Goal: Task Accomplishment & Management: Complete application form

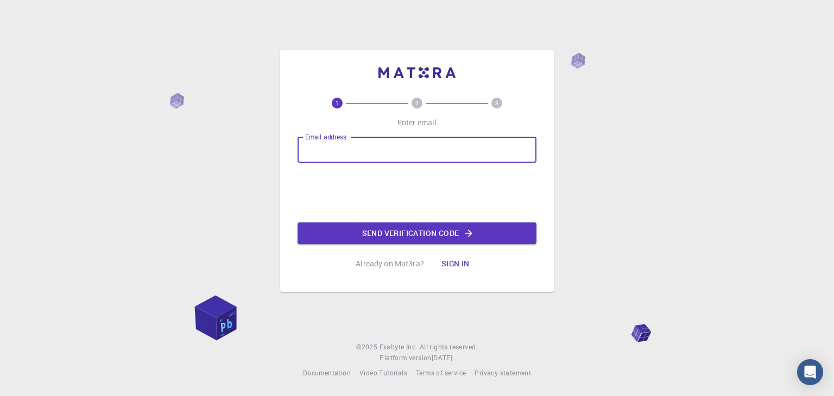
type input "[PERSON_NAME][EMAIL_ADDRESS][DOMAIN_NAME]"
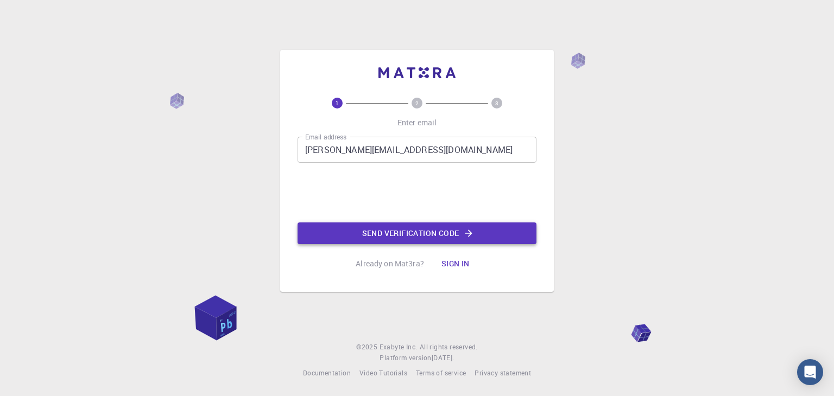
click at [509, 228] on button "Send verification code" at bounding box center [417, 234] width 239 height 22
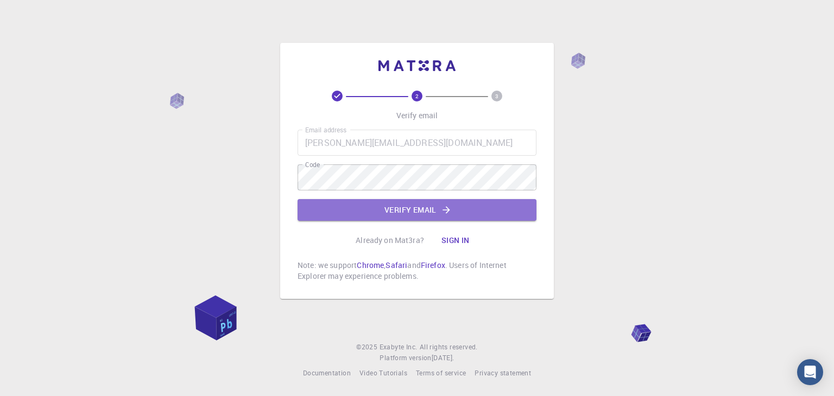
click at [438, 211] on button "Verify email" at bounding box center [417, 210] width 239 height 22
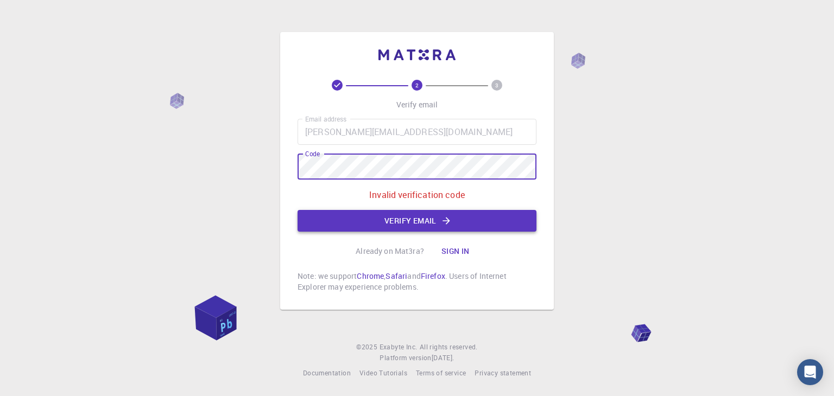
click at [451, 217] on icon "button" at bounding box center [446, 221] width 11 height 11
click at [411, 222] on button "Verify email" at bounding box center [417, 221] width 239 height 22
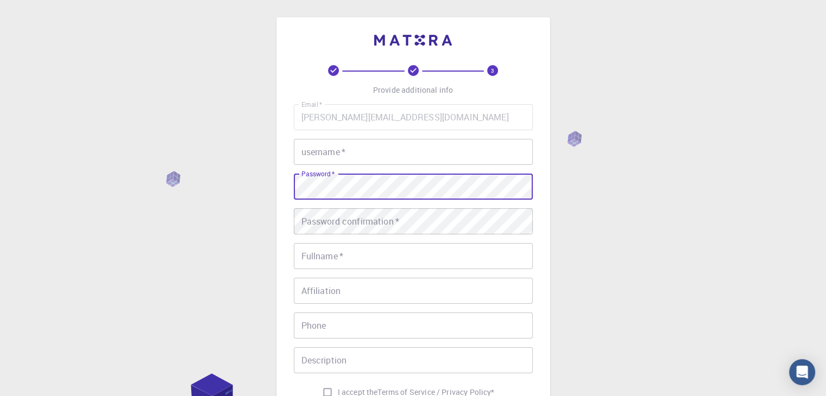
click at [356, 152] on input "username   *" at bounding box center [413, 152] width 239 height 26
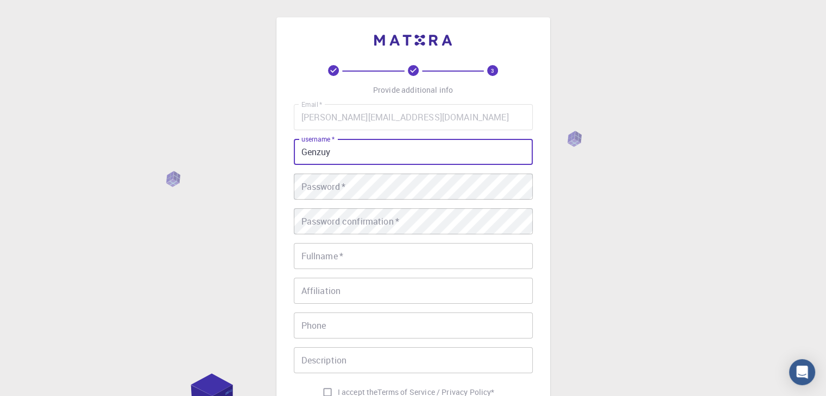
type input "Genzuy"
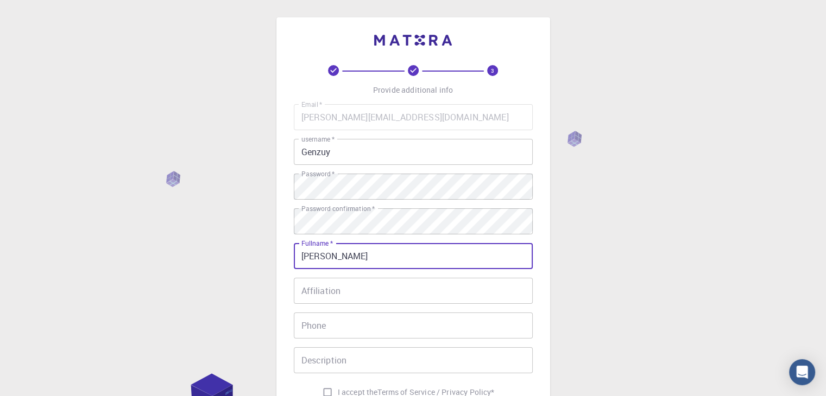
type input "Ho Anh Duy"
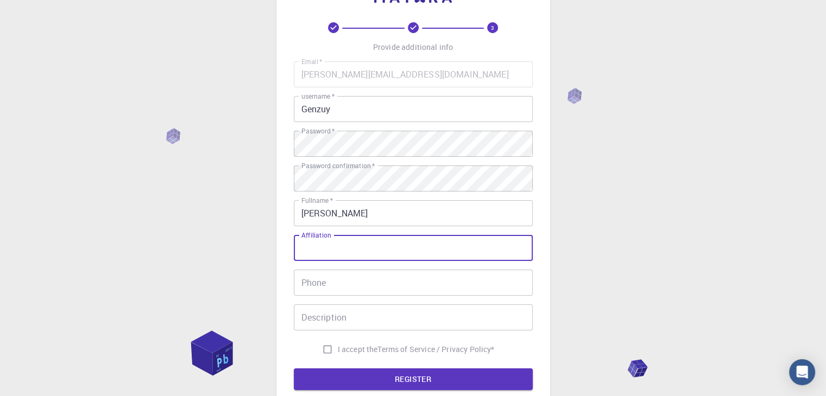
scroll to position [109, 0]
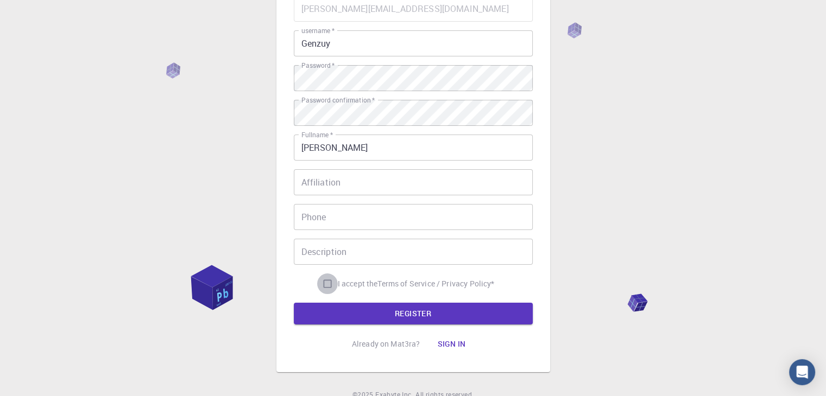
click at [321, 283] on input "I accept the Terms of Service / Privacy Policy *" at bounding box center [327, 284] width 21 height 21
checkbox input "true"
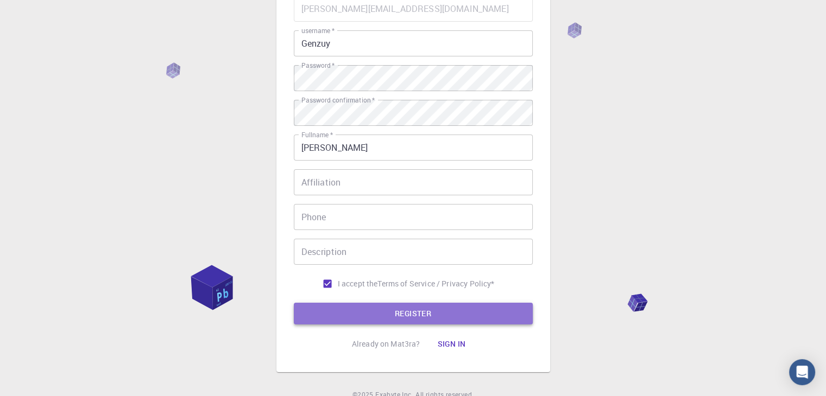
drag, startPoint x: 390, startPoint y: 304, endPoint x: 393, endPoint y: 309, distance: 5.6
click at [391, 305] on button "REGISTER" at bounding box center [413, 314] width 239 height 22
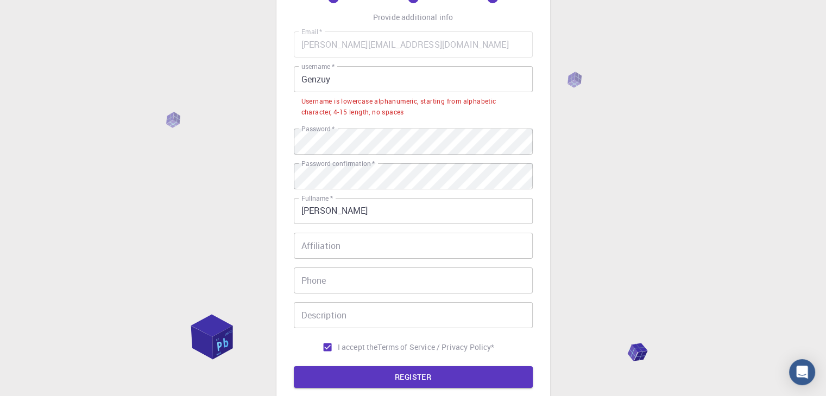
scroll to position [54, 0]
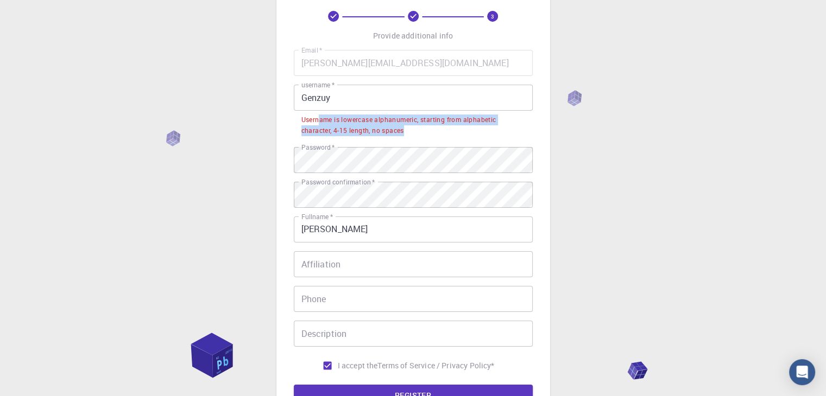
drag, startPoint x: 319, startPoint y: 124, endPoint x: 432, endPoint y: 126, distance: 113.0
click at [432, 126] on div "Username is lowercase alphanumeric, starting from alphabetic character, 4-15 le…" at bounding box center [413, 126] width 224 height 22
click at [304, 98] on input "Genzuy" at bounding box center [413, 98] width 239 height 26
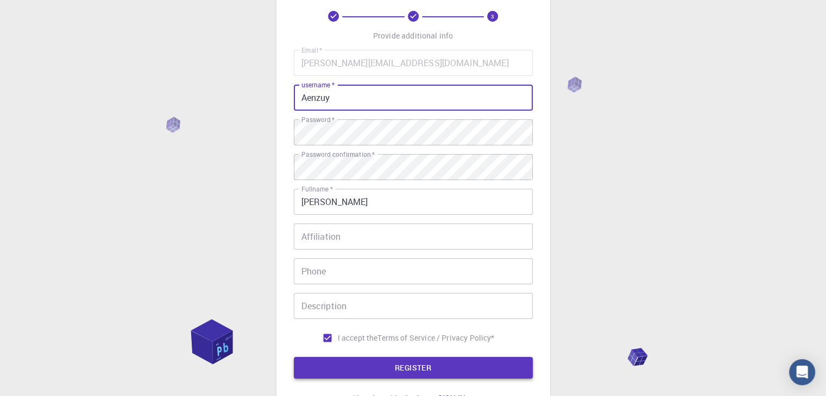
type input "Aenzuy"
click at [467, 370] on button "REGISTER" at bounding box center [413, 368] width 239 height 22
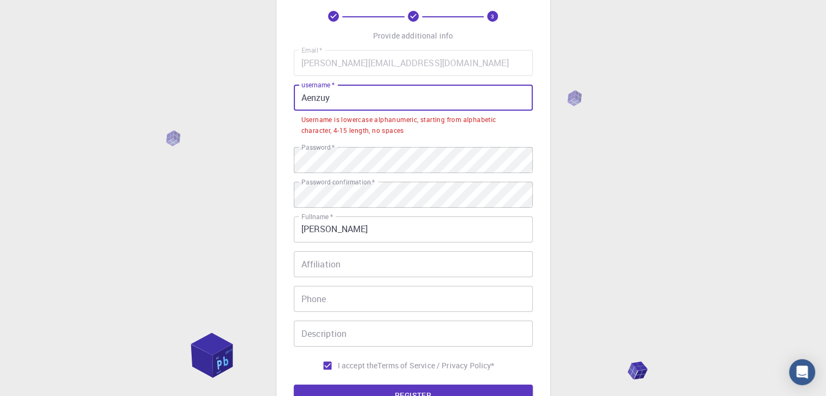
drag, startPoint x: 345, startPoint y: 89, endPoint x: 249, endPoint y: 92, distance: 96.7
click at [238, 90] on div "3 Provide additional info Email   * duy.ho2211203@hcmut.edu.vn Email   * userna…" at bounding box center [413, 236] width 826 height 581
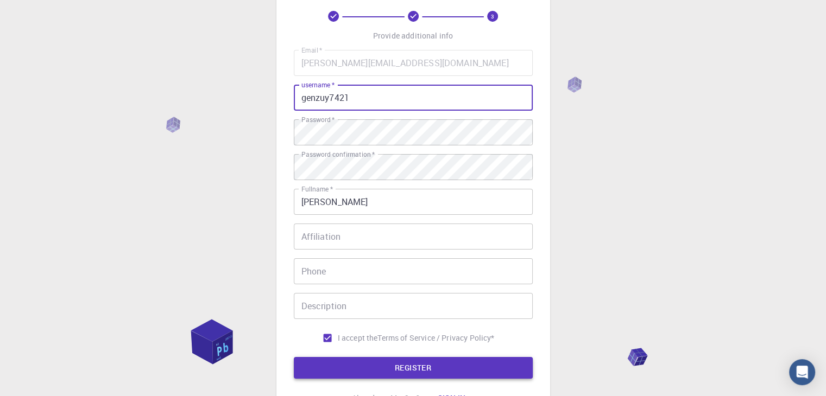
type input "genzuy7421"
click at [481, 369] on button "REGISTER" at bounding box center [413, 368] width 239 height 22
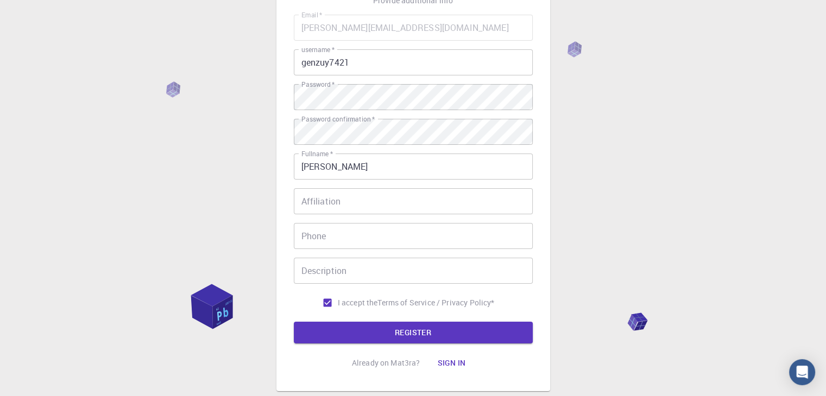
scroll to position [102, 0]
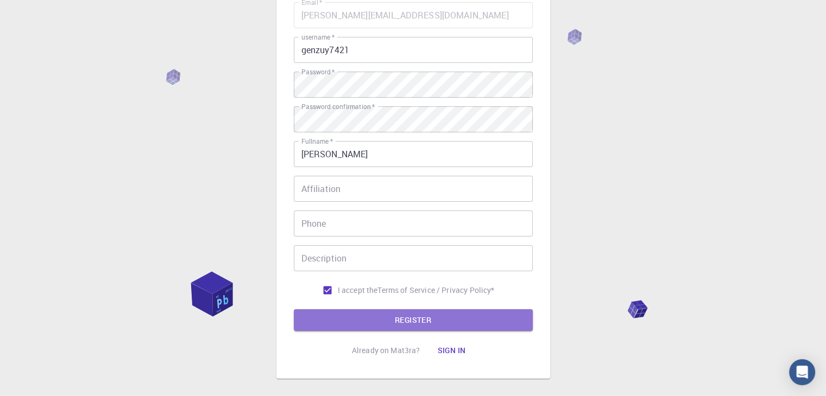
click at [390, 319] on button "REGISTER" at bounding box center [413, 321] width 239 height 22
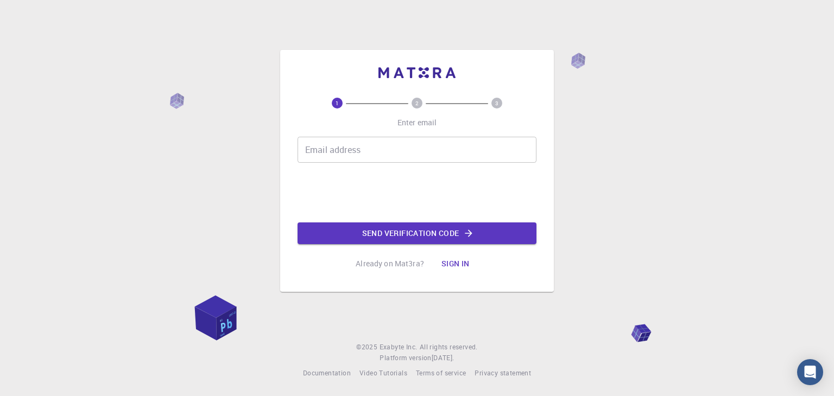
click at [349, 146] on div "Email address Email address" at bounding box center [417, 150] width 239 height 26
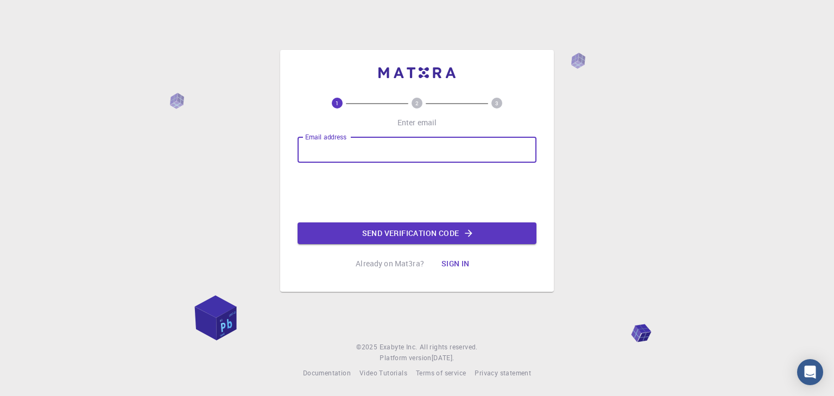
type input "[EMAIL_ADDRESS][DOMAIN_NAME]"
drag, startPoint x: 424, startPoint y: 148, endPoint x: 124, endPoint y: 147, distance: 299.2
click at [124, 147] on div "1 2 3 Enter email Email address [EMAIL_ADDRESS][DOMAIN_NAME] Email address Send…" at bounding box center [417, 198] width 834 height 396
click at [341, 153] on input "Email address" at bounding box center [417, 150] width 239 height 26
type input "[PERSON_NAME][EMAIL_ADDRESS][DOMAIN_NAME]"
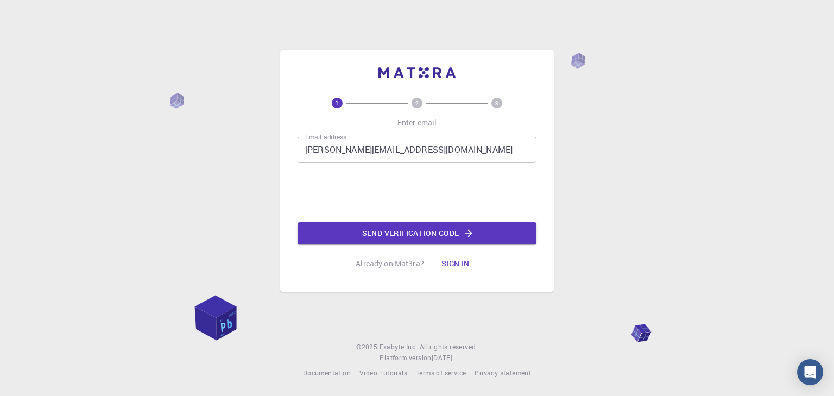
click at [502, 233] on button "Send verification code" at bounding box center [417, 234] width 239 height 22
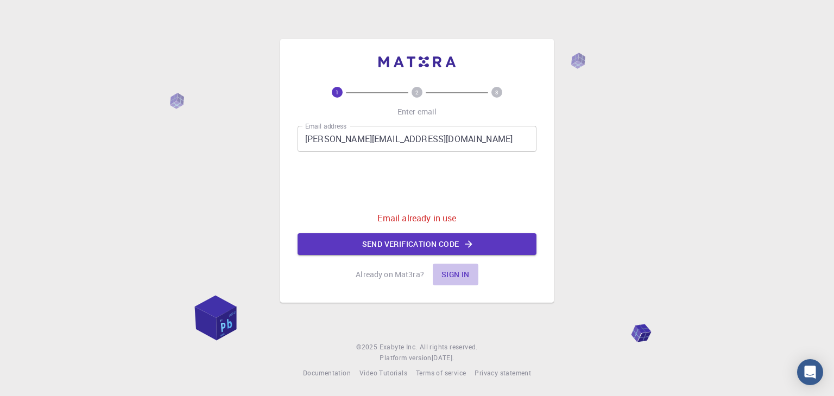
click at [452, 274] on button "Sign in" at bounding box center [456, 275] width 46 height 22
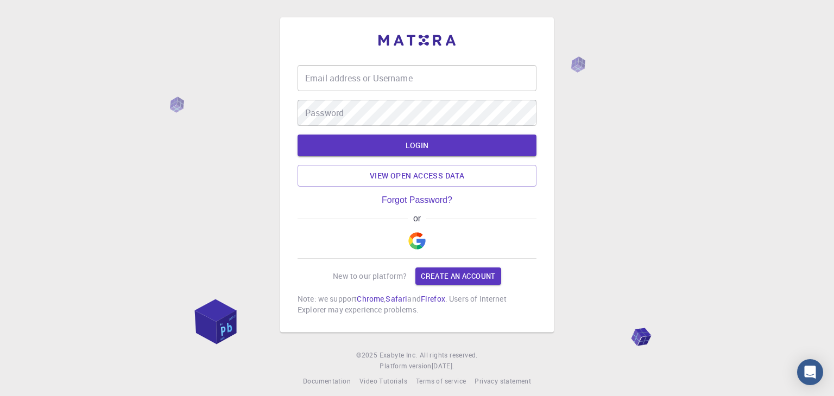
click at [341, 83] on input "Email address or Username" at bounding box center [417, 78] width 239 height 26
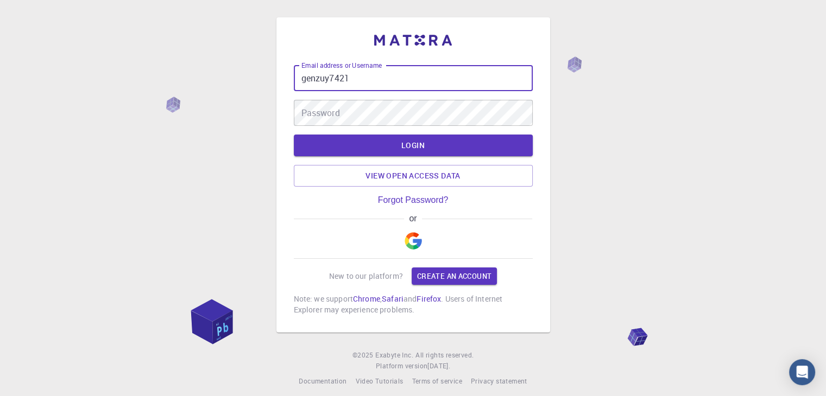
type input "genzuy7421"
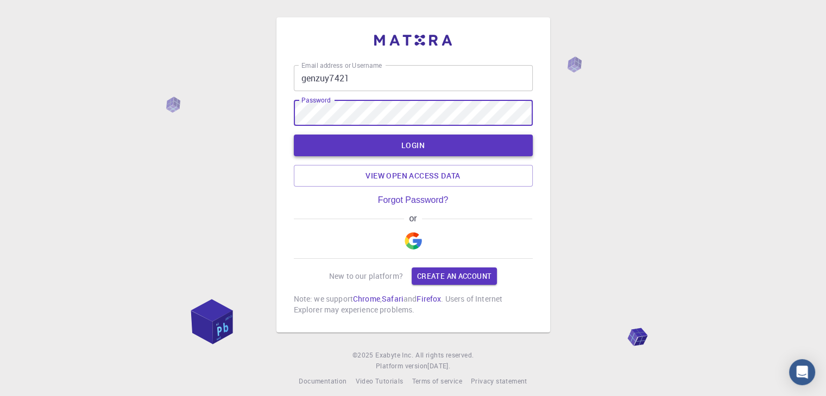
click at [451, 146] on button "LOGIN" at bounding box center [413, 146] width 239 height 22
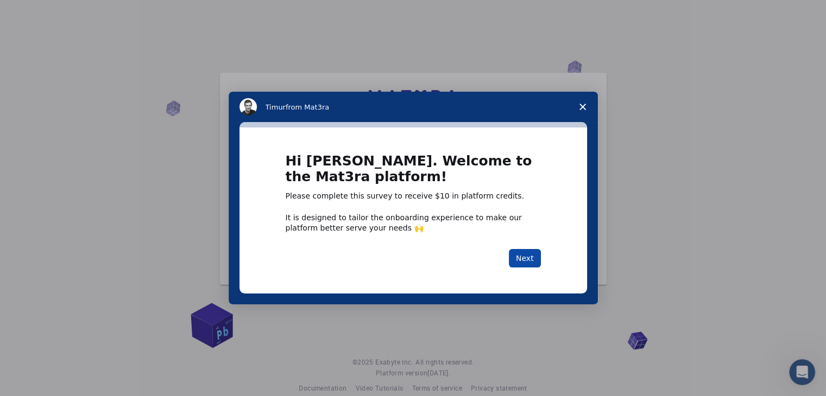
click at [524, 252] on button "Next" at bounding box center [525, 258] width 32 height 18
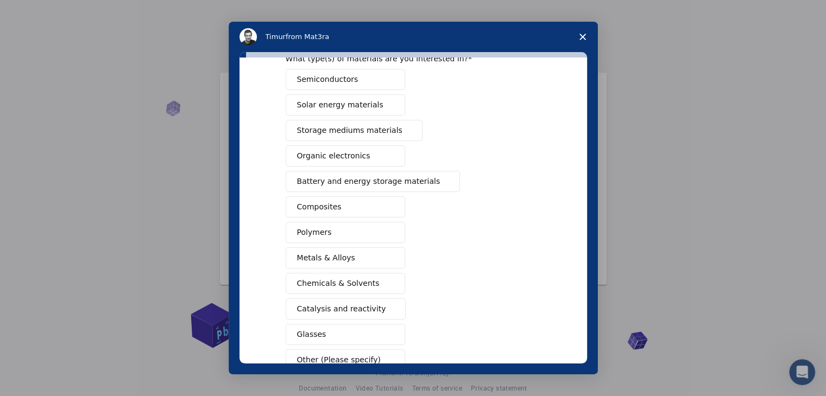
scroll to position [109, 0]
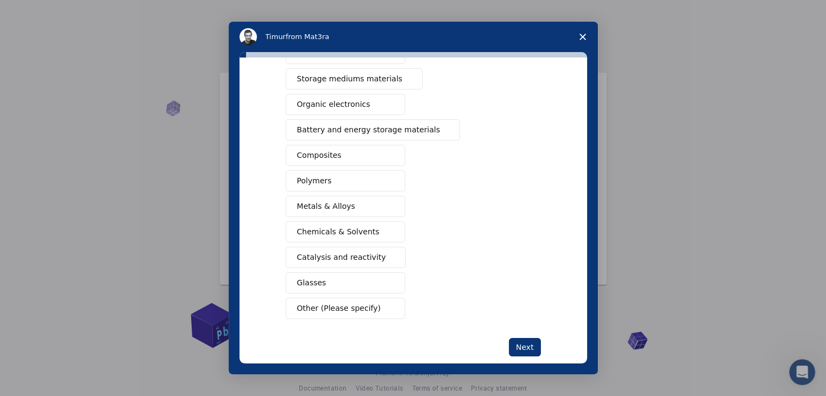
click at [579, 39] on icon "Close survey" at bounding box center [582, 37] width 7 height 7
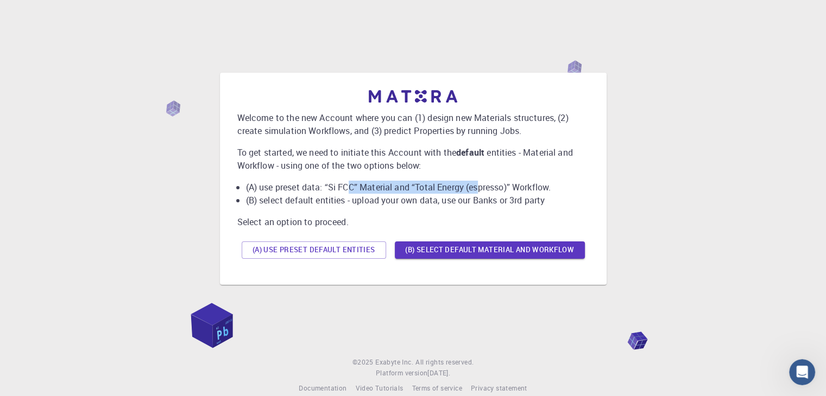
drag, startPoint x: 352, startPoint y: 190, endPoint x: 487, endPoint y: 185, distance: 134.8
click at [482, 185] on li "(A) use preset data: “Si FCC” Material and “Total Energy (espresso)” Workflow." at bounding box center [417, 187] width 343 height 13
click at [497, 187] on li "(A) use preset data: “Si FCC” Material and “Total Energy (espresso)” Workflow." at bounding box center [417, 187] width 343 height 13
drag, startPoint x: 392, startPoint y: 187, endPoint x: 556, endPoint y: 188, distance: 164.6
click at [556, 188] on li "(A) use preset data: “Si FCC” Material and “Total Energy (espresso)” Workflow." at bounding box center [417, 187] width 343 height 13
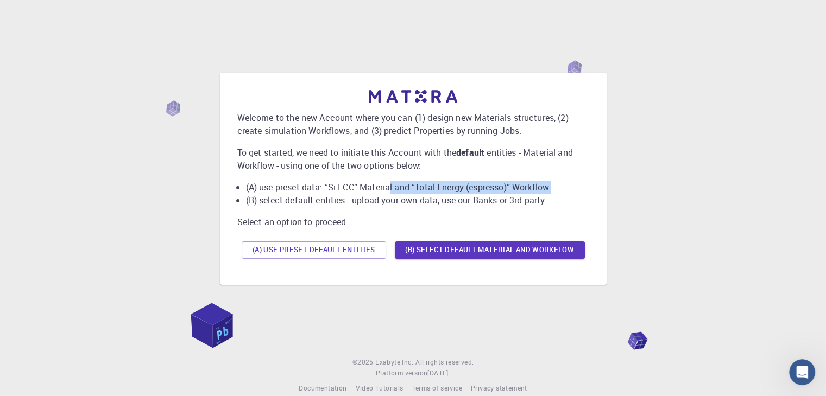
click at [535, 192] on li "(A) use preset data: “Si FCC” Material and “Total Energy (espresso)” Workflow." at bounding box center [417, 187] width 343 height 13
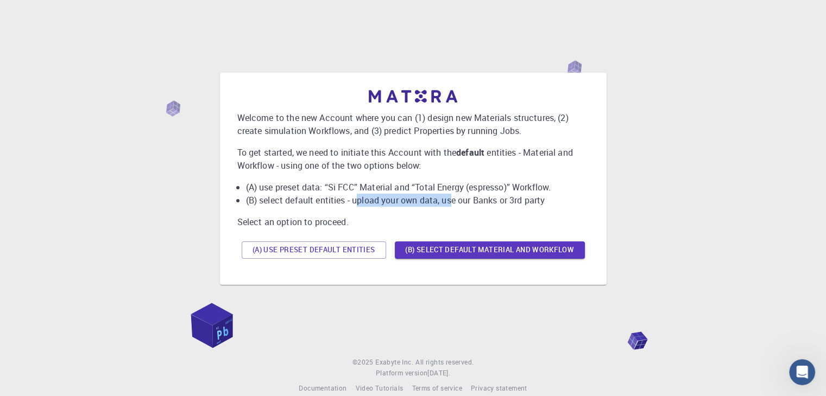
drag, startPoint x: 360, startPoint y: 194, endPoint x: 487, endPoint y: 195, distance: 126.5
click at [486, 195] on li "(B) select default entities - upload your own data, use our Banks or 3rd party" at bounding box center [417, 200] width 343 height 13
click at [478, 200] on li "(B) select default entities - upload your own data, use our Banks or 3rd party" at bounding box center [417, 200] width 343 height 13
drag, startPoint x: 386, startPoint y: 203, endPoint x: 480, endPoint y: 200, distance: 94.5
click at [468, 200] on li "(B) select default entities - upload your own data, use our Banks or 3rd party" at bounding box center [417, 200] width 343 height 13
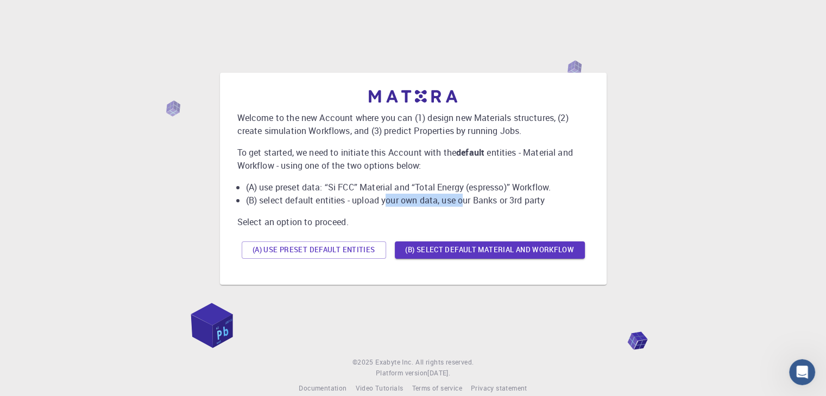
click at [473, 200] on li "(B) select default entities - upload your own data, use our Banks or 3rd party" at bounding box center [417, 200] width 343 height 13
click at [490, 200] on li "(B) select default entities - upload your own data, use our Banks or 3rd party" at bounding box center [417, 200] width 343 height 13
drag, startPoint x: 444, startPoint y: 201, endPoint x: 539, endPoint y: 204, distance: 95.1
click at [539, 204] on li "(B) select default entities - upload your own data, use our Banks or 3rd party" at bounding box center [417, 200] width 343 height 13
click at [550, 206] on li "(B) select default entities - upload your own data, use our Banks or 3rd party" at bounding box center [417, 200] width 343 height 13
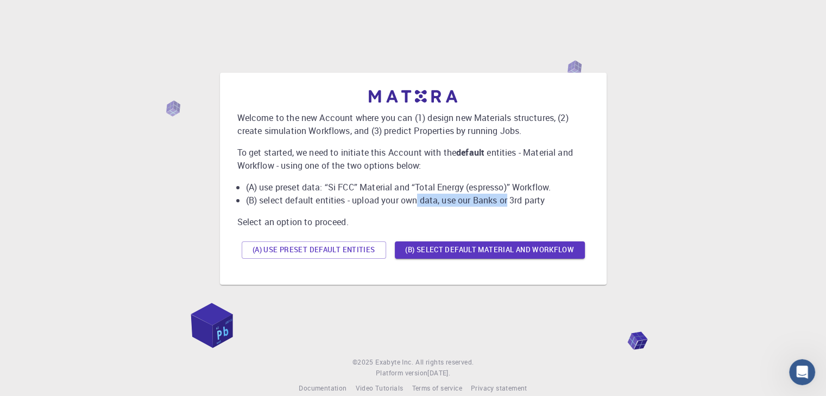
drag, startPoint x: 419, startPoint y: 209, endPoint x: 479, endPoint y: 211, distance: 59.8
click at [519, 209] on div "Welcome to the new Account where you can (1) design new Materials structures, (…" at bounding box center [413, 176] width 352 height 173
click at [341, 234] on div "Welcome to the new Account where you can (1) design new Materials structures, (…" at bounding box center [413, 176] width 352 height 173
drag, startPoint x: 330, startPoint y: 251, endPoint x: 340, endPoint y: 253, distance: 9.9
click at [332, 252] on button "(A) Use preset default entities" at bounding box center [314, 250] width 144 height 17
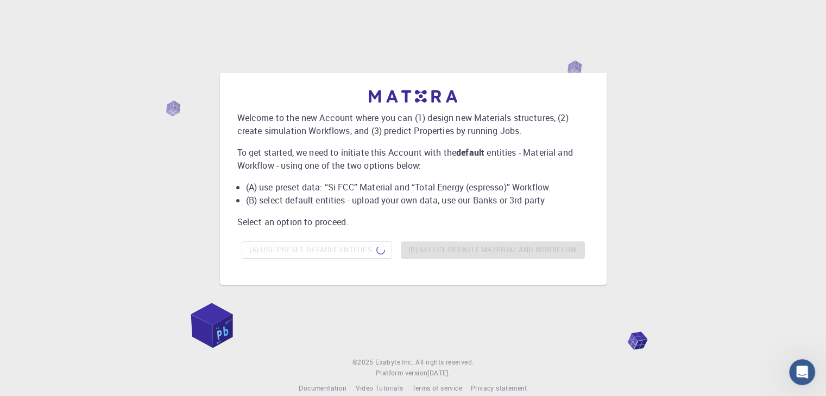
scroll to position [0, 0]
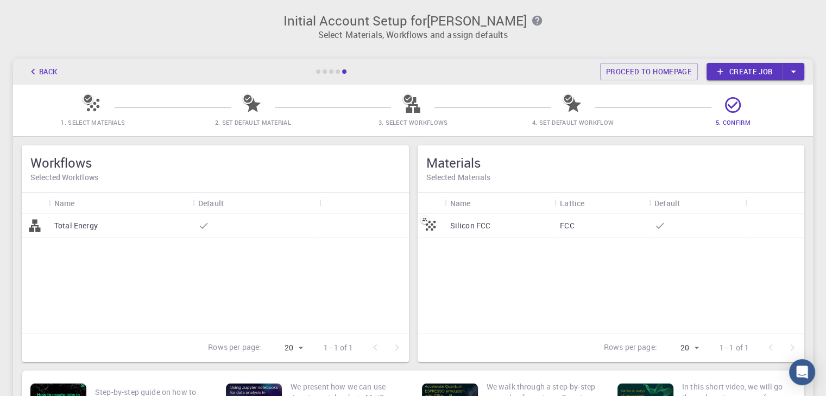
click at [90, 98] on icon at bounding box center [88, 99] width 8 height 8
click at [523, 273] on div "Silicon FCC FCC" at bounding box center [611, 273] width 387 height 119
